Goal: Information Seeking & Learning: Learn about a topic

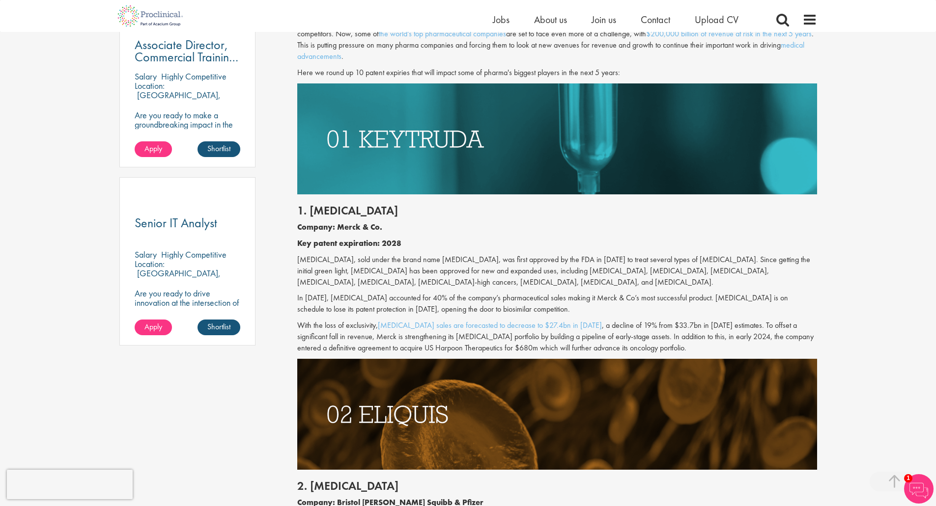
scroll to position [395, 0]
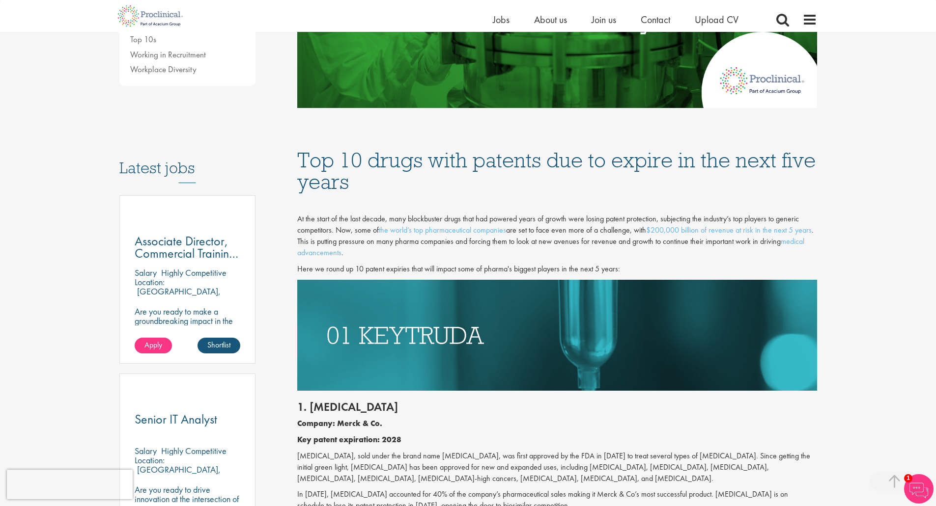
click at [480, 296] on img at bounding box center [557, 335] width 520 height 111
click at [438, 427] on p "Company: Merck & Co." at bounding box center [557, 423] width 520 height 11
click at [417, 470] on p "[MEDICAL_DATA], sold under the brand name [MEDICAL_DATA], was first approved by…" at bounding box center [557, 468] width 520 height 34
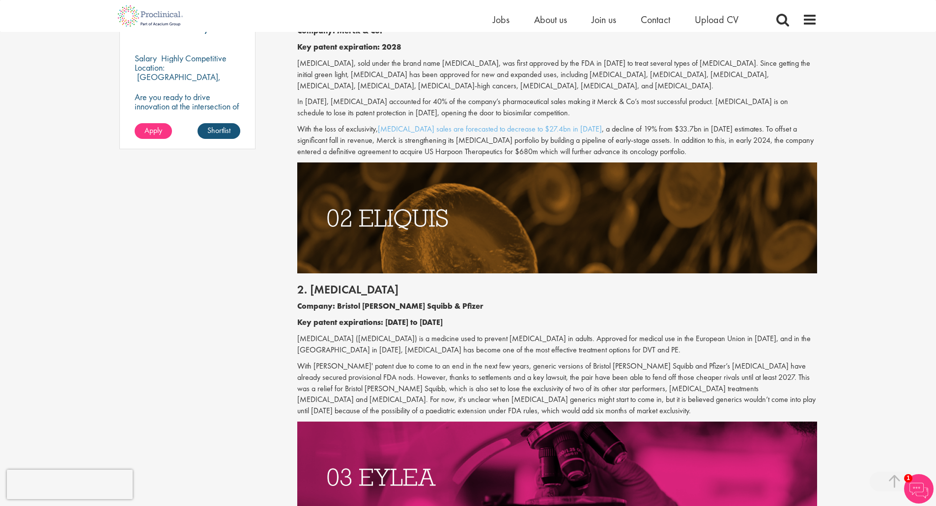
scroll to position [640, 0]
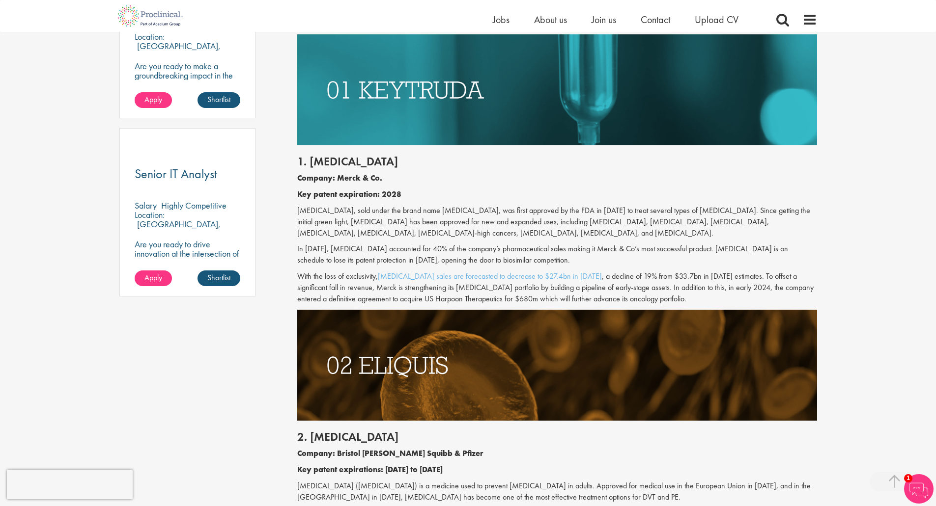
click at [433, 187] on div "1. [MEDICAL_DATA] Company: Merck & Co. Key patent expiration: 2028 [MEDICAL_DAT…" at bounding box center [557, 227] width 534 height 165
click at [438, 188] on div "1. [MEDICAL_DATA] Company: Merck & Co. Key patent expiration: 2028 [MEDICAL_DAT…" at bounding box center [557, 227] width 534 height 165
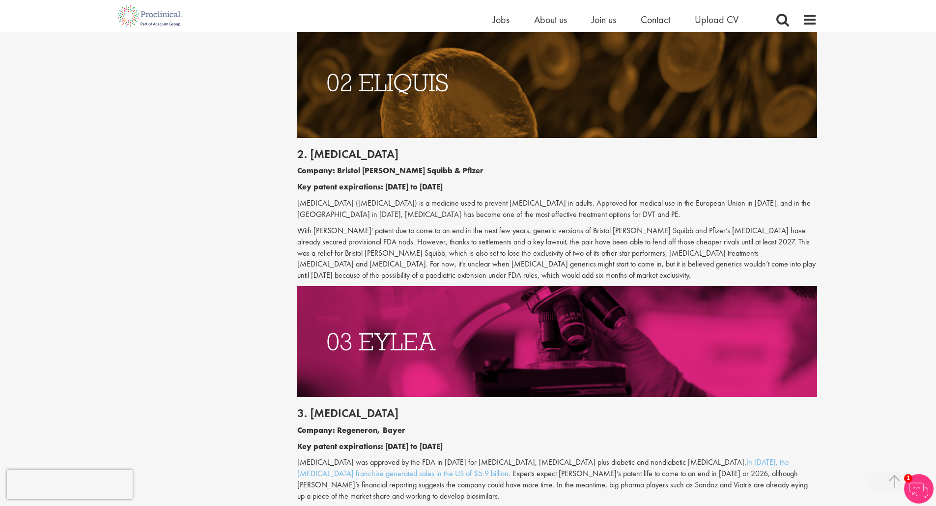
scroll to position [1321, 0]
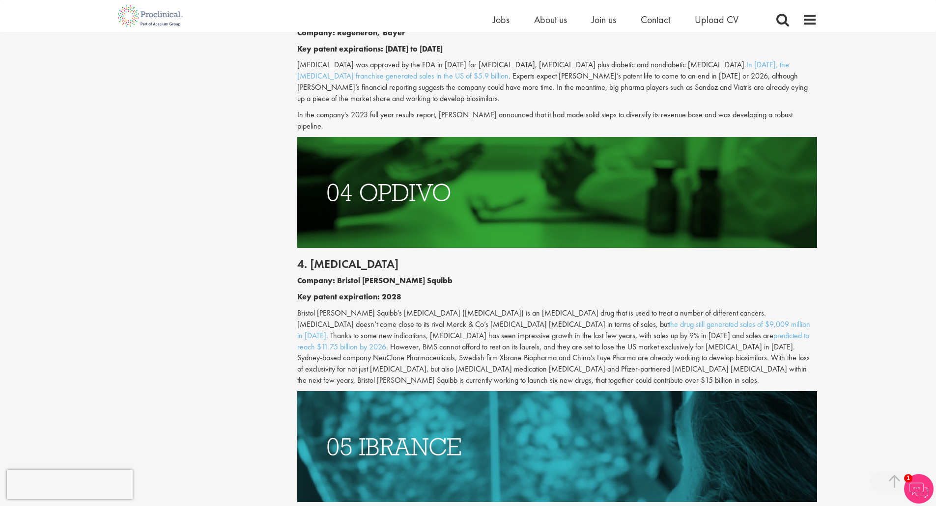
click at [390, 308] on p "Bristol [PERSON_NAME] Squibb’s [MEDICAL_DATA] ([MEDICAL_DATA]) is an [MEDICAL_D…" at bounding box center [557, 347] width 520 height 79
